Goal: Consume media (video, audio)

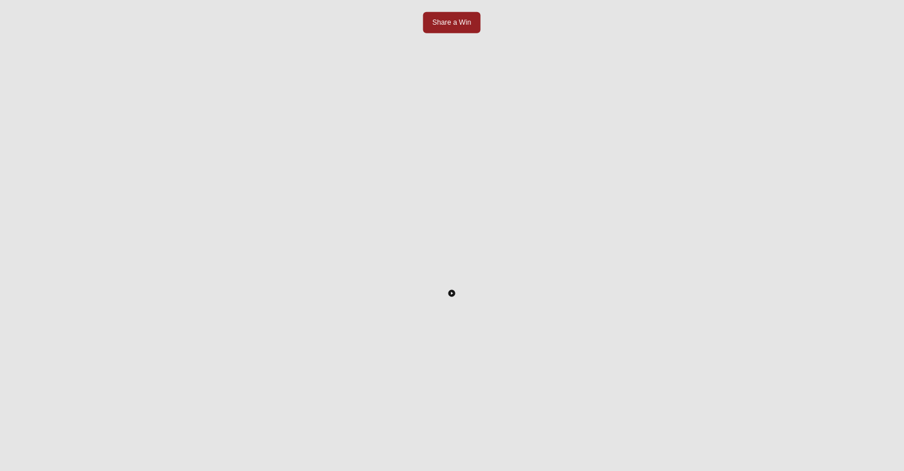
scroll to position [139, 0]
click at [455, 280] on icon "Toggle Play Pause" at bounding box center [451, 283] width 7 height 7
click at [443, 151] on button "Toggle Play Pause" at bounding box center [452, 191] width 824 height 471
click at [450, 182] on button "Toggle Play Pause" at bounding box center [452, 191] width 824 height 471
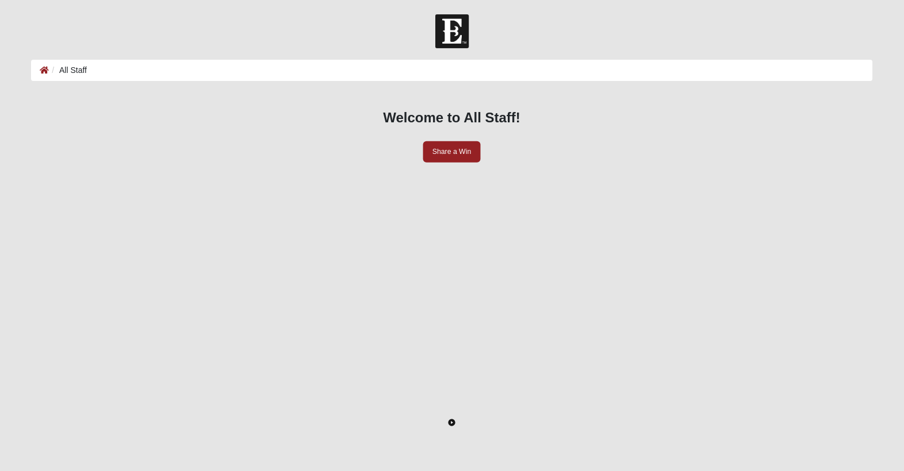
scroll to position [231, 0]
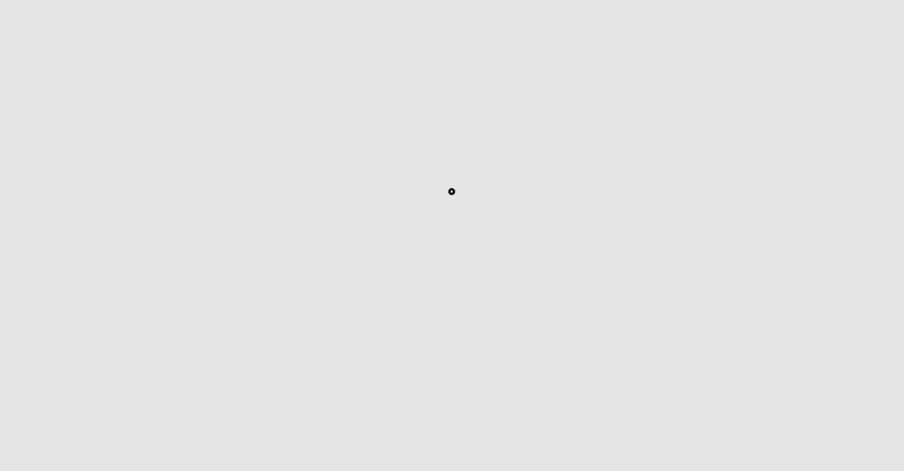
click at [448, 189] on icon "Toggle Play Pause" at bounding box center [451, 192] width 7 height 7
drag, startPoint x: 852, startPoint y: 326, endPoint x: 873, endPoint y: 324, distance: 21.4
click at [872, 324] on div "Main Stream Welcome to All Staff! Share a Win LIVE" at bounding box center [451, 151] width 858 height 652
click at [521, 221] on button "Toggle Play Pause" at bounding box center [452, 154] width 824 height 471
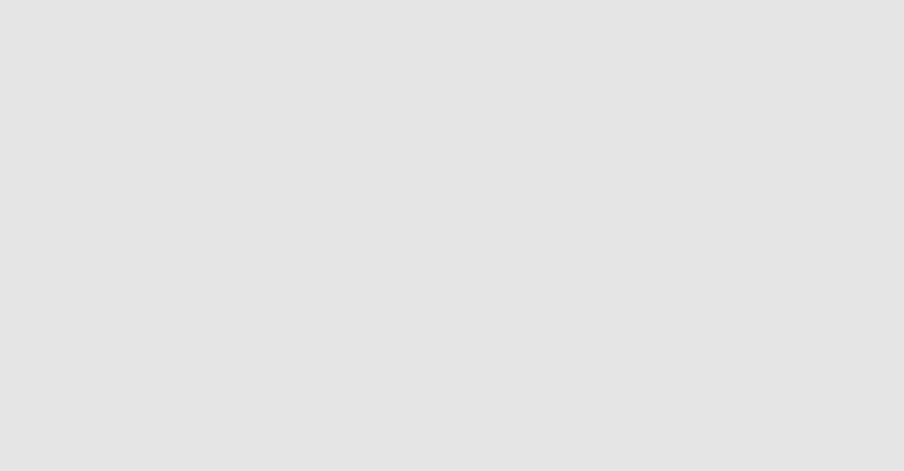
click at [521, 221] on button "Toggle Play Pause" at bounding box center [452, 154] width 824 height 471
click at [489, 395] on div at bounding box center [452, 433] width 824 height 86
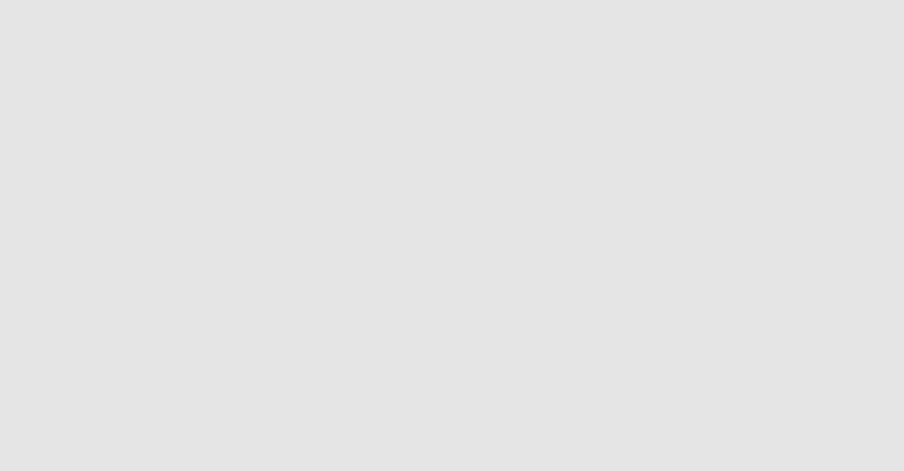
click at [852, 471] on icon "Enter Fullscreen" at bounding box center [856, 478] width 8 height 8
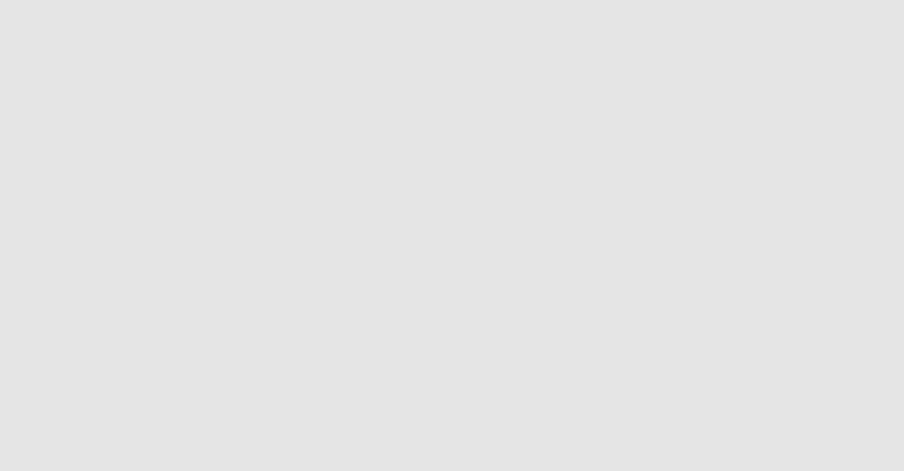
scroll to position [184, 0]
click at [455, 312] on icon "Toggle Play Pause" at bounding box center [451, 311] width 7 height 7
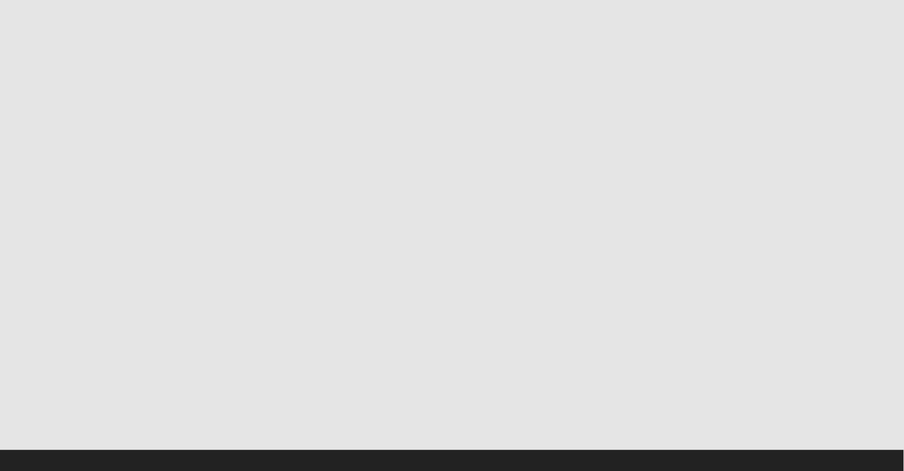
scroll to position [294, 0]
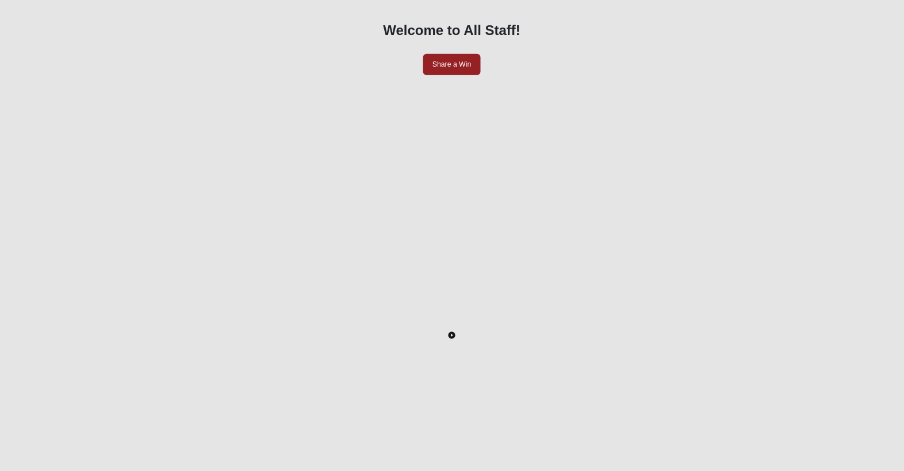
scroll to position [98, 0]
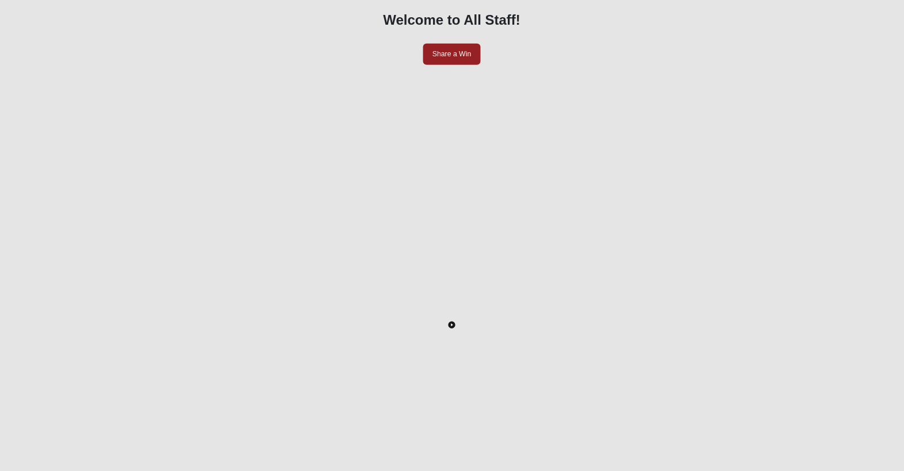
click at [451, 324] on icon "Toggle Play Pause" at bounding box center [452, 325] width 2 height 3
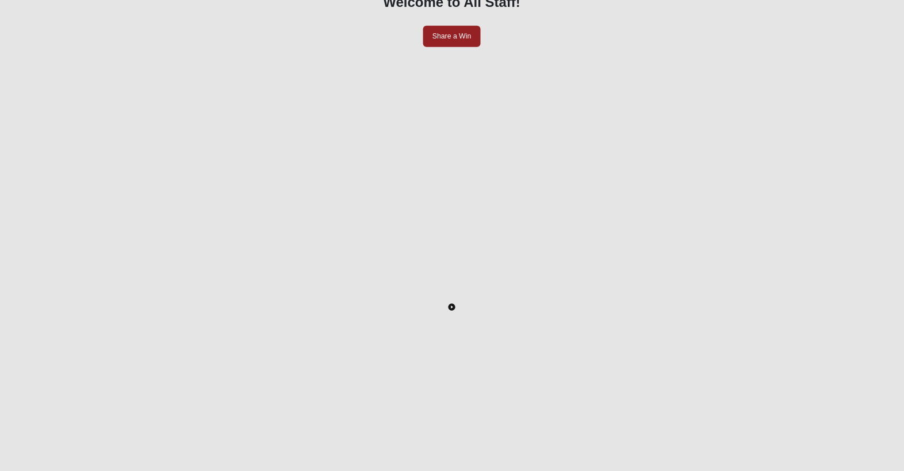
scroll to position [141, 0]
click at [452, 281] on icon "Toggle Play Pause" at bounding box center [452, 282] width 2 height 3
